Goal: Task Accomplishment & Management: Complete application form

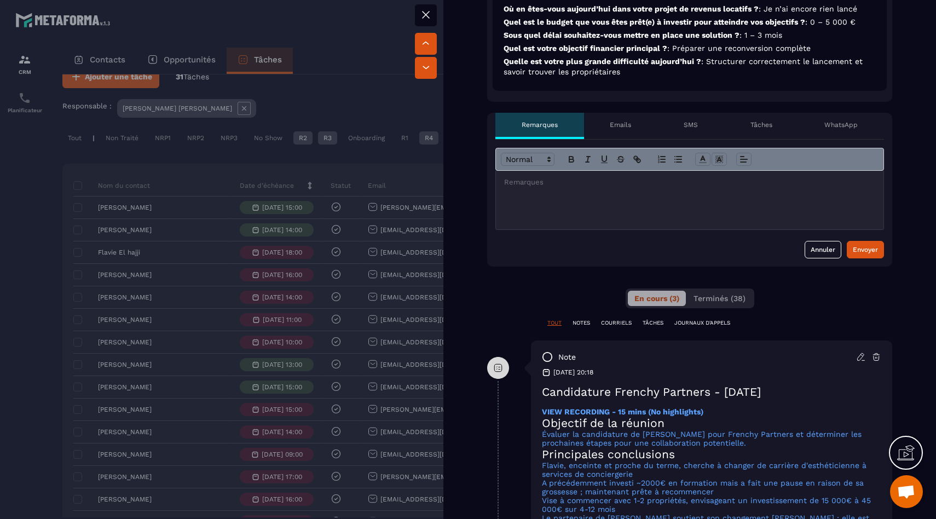
scroll to position [365, 0]
click at [757, 120] on div "Tâches" at bounding box center [761, 126] width 74 height 26
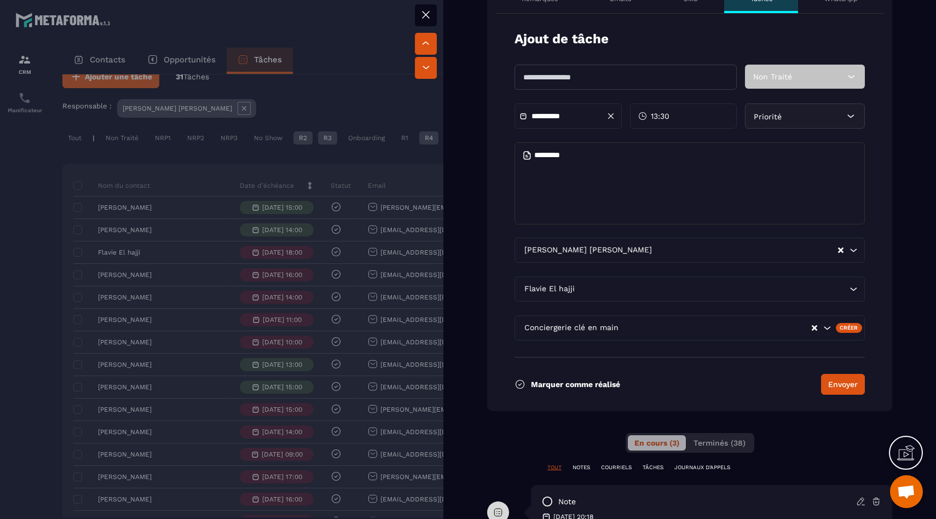
scroll to position [483, 0]
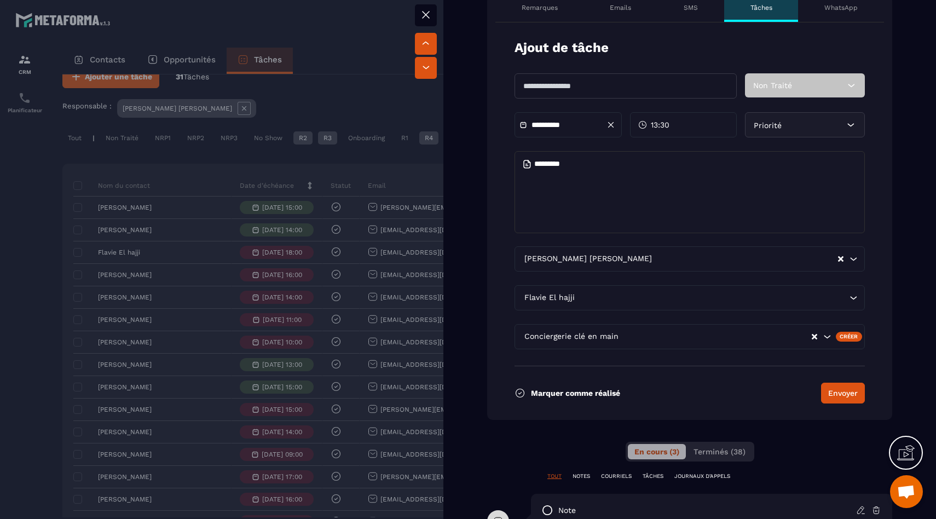
click at [586, 83] on input "text" at bounding box center [625, 85] width 222 height 25
type input "**********"
click at [779, 86] on span "Non Traité" at bounding box center [772, 85] width 39 height 9
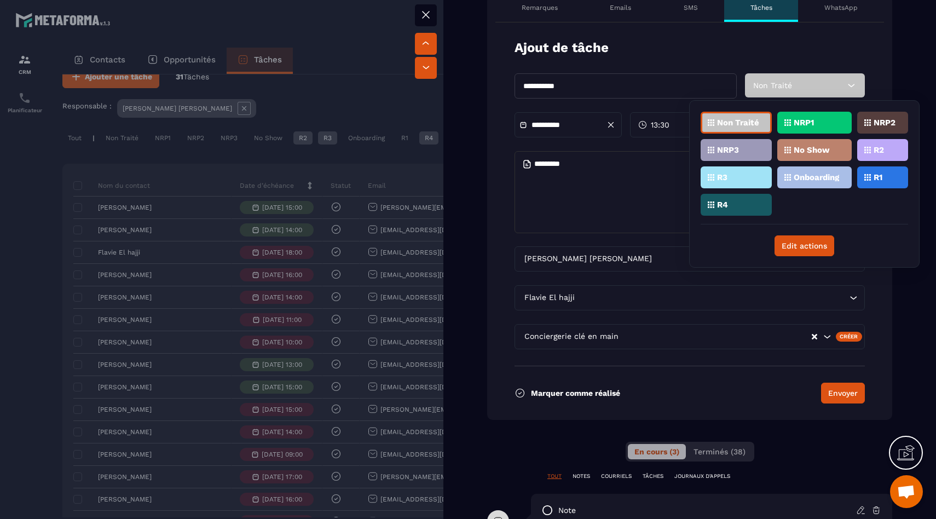
click at [779, 86] on span "Non Traité" at bounding box center [772, 85] width 39 height 9
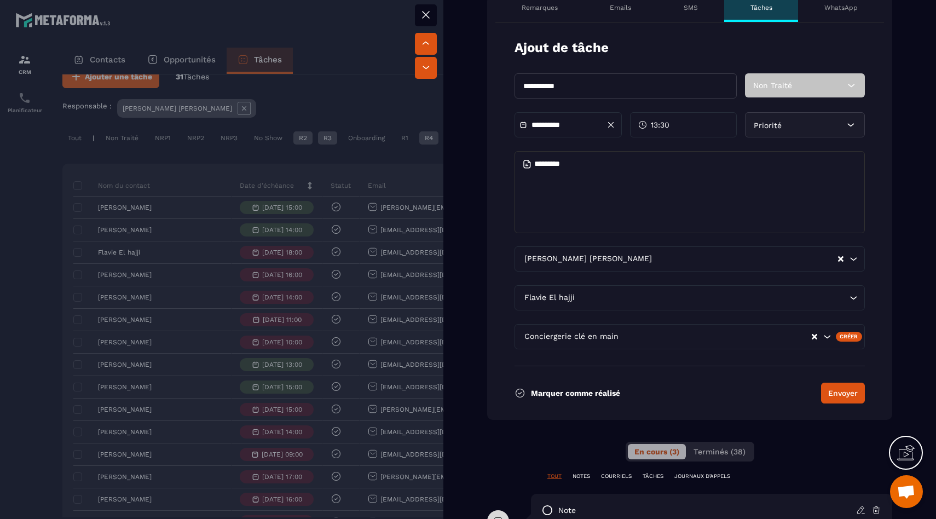
click at [705, 182] on textarea at bounding box center [689, 192] width 350 height 82
click at [583, 128] on input "**********" at bounding box center [569, 125] width 77 height 8
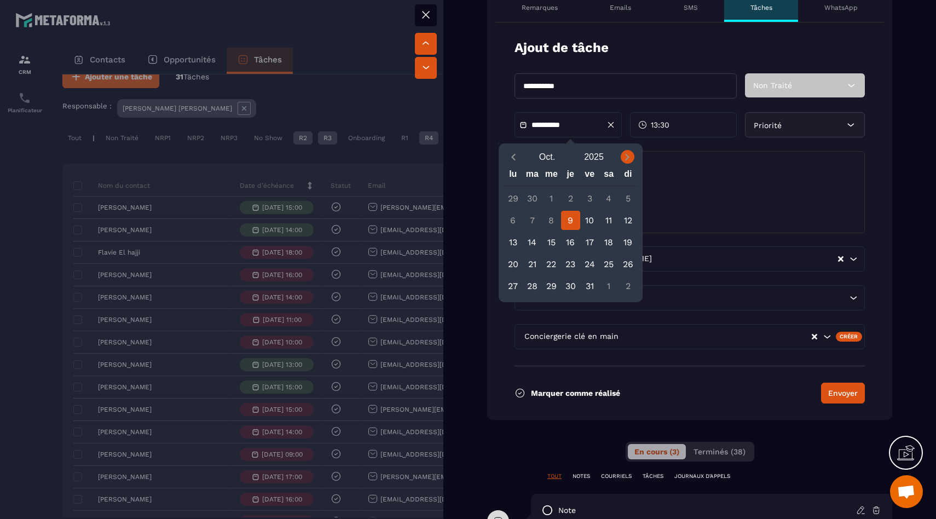
click at [629, 159] on icon "Next month" at bounding box center [627, 157] width 11 height 11
click at [517, 243] on div "15" at bounding box center [512, 242] width 19 height 19
type input "**********"
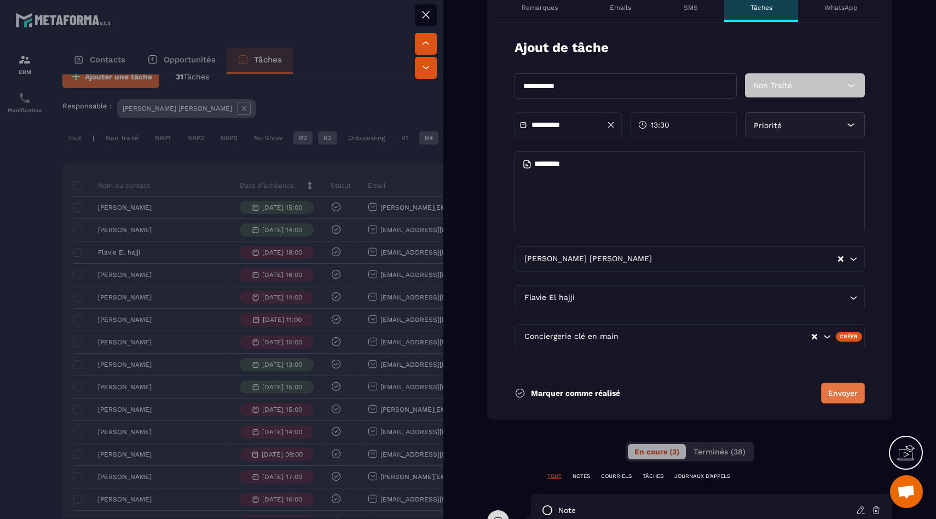
click at [830, 391] on button "Envoyer" at bounding box center [843, 392] width 44 height 21
type input "**********"
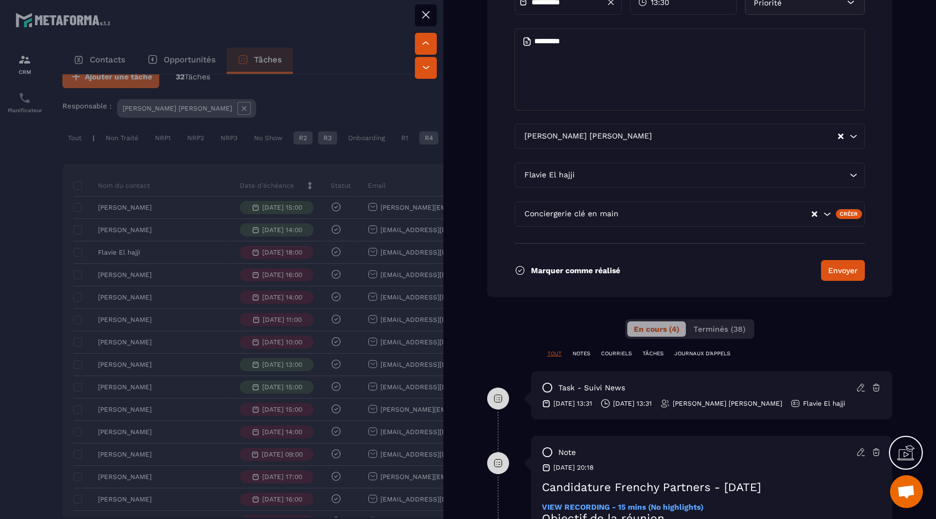
scroll to position [753, 0]
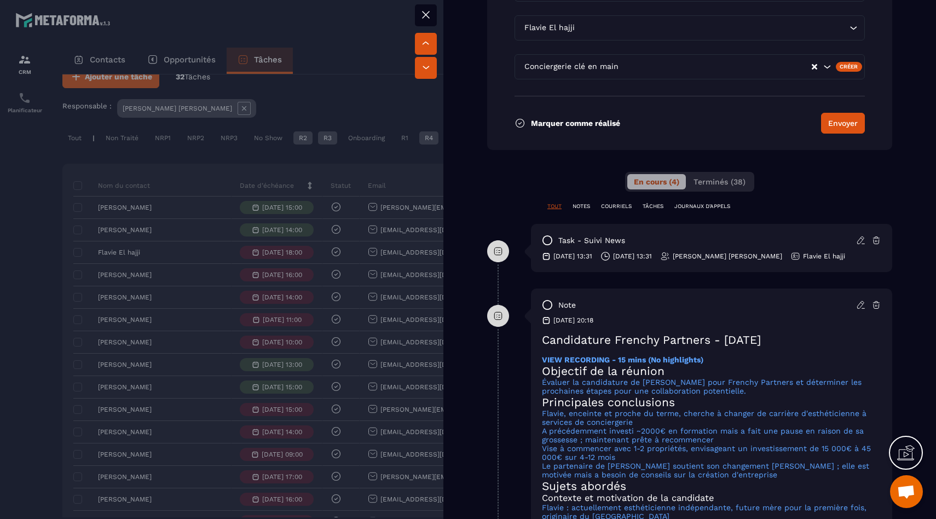
click at [793, 257] on icon at bounding box center [794, 257] width 2 height 1
click at [781, 244] on div "task - Suivi news" at bounding box center [711, 240] width 339 height 11
click at [780, 244] on div "task - Suivi news" at bounding box center [711, 240] width 339 height 11
click at [740, 259] on p "[PERSON_NAME] [PERSON_NAME]" at bounding box center [726, 256] width 109 height 9
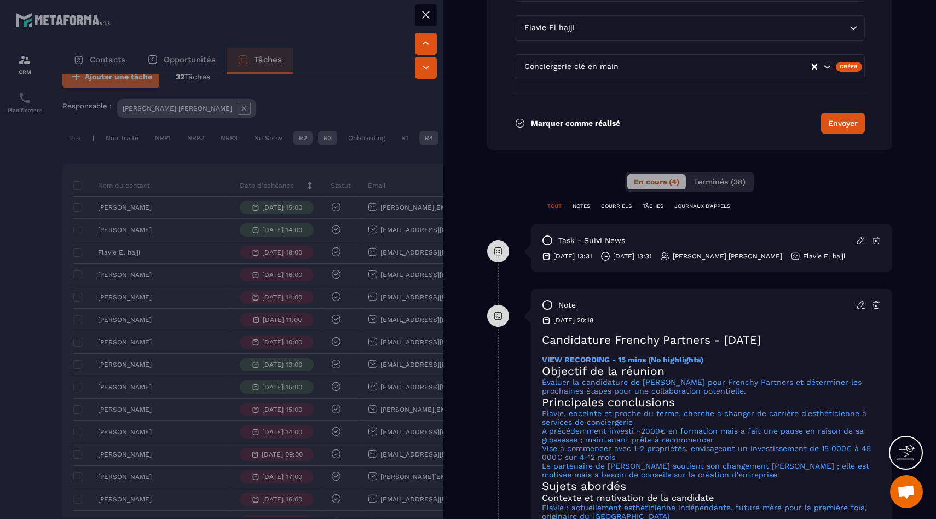
click at [787, 263] on div "task - Suivi news [DATE] 13:31 [DATE] 13:31 [PERSON_NAME] [PERSON_NAME] El hajji" at bounding box center [711, 248] width 361 height 48
click at [787, 262] on div "task - Suivi news [DATE] 13:31 [DATE] 13:31 [PERSON_NAME] [PERSON_NAME] El hajji" at bounding box center [711, 248] width 361 height 48
click at [873, 241] on icon at bounding box center [876, 240] width 10 height 10
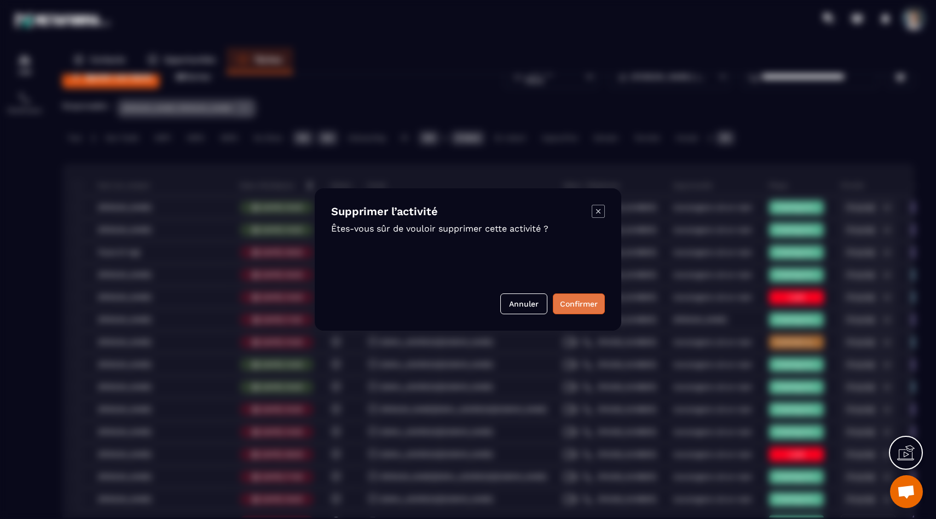
click at [583, 304] on button "Confirmer" at bounding box center [579, 303] width 52 height 21
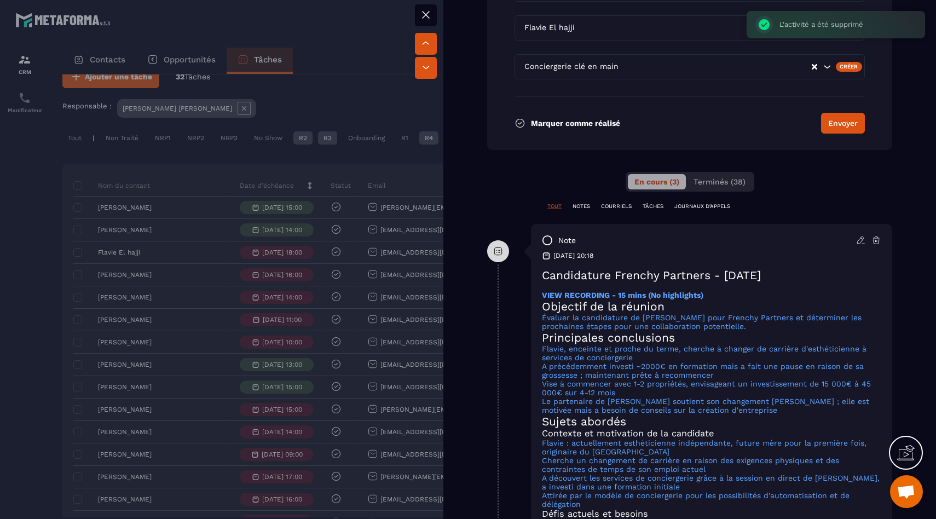
click at [267, 280] on div at bounding box center [468, 259] width 936 height 519
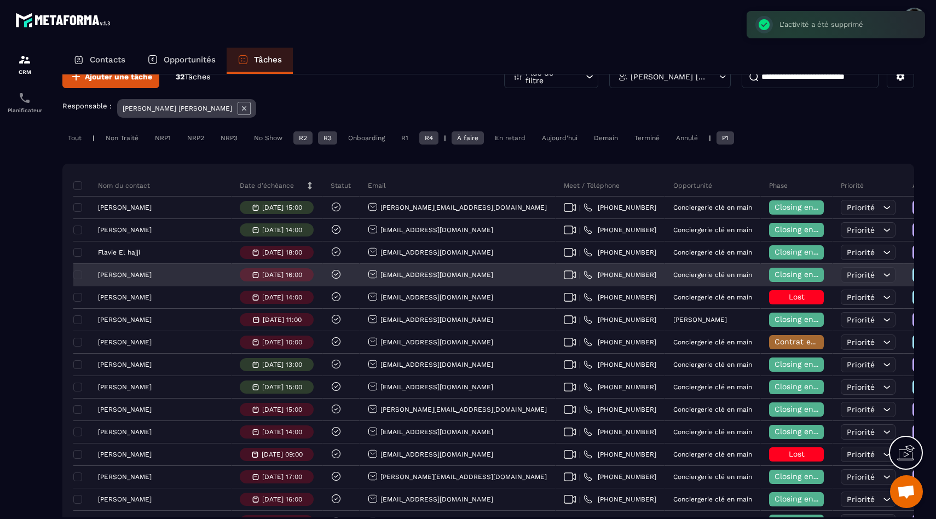
click at [131, 275] on p "[PERSON_NAME]" at bounding box center [125, 275] width 54 height 8
